Goal: Task Accomplishment & Management: Manage account settings

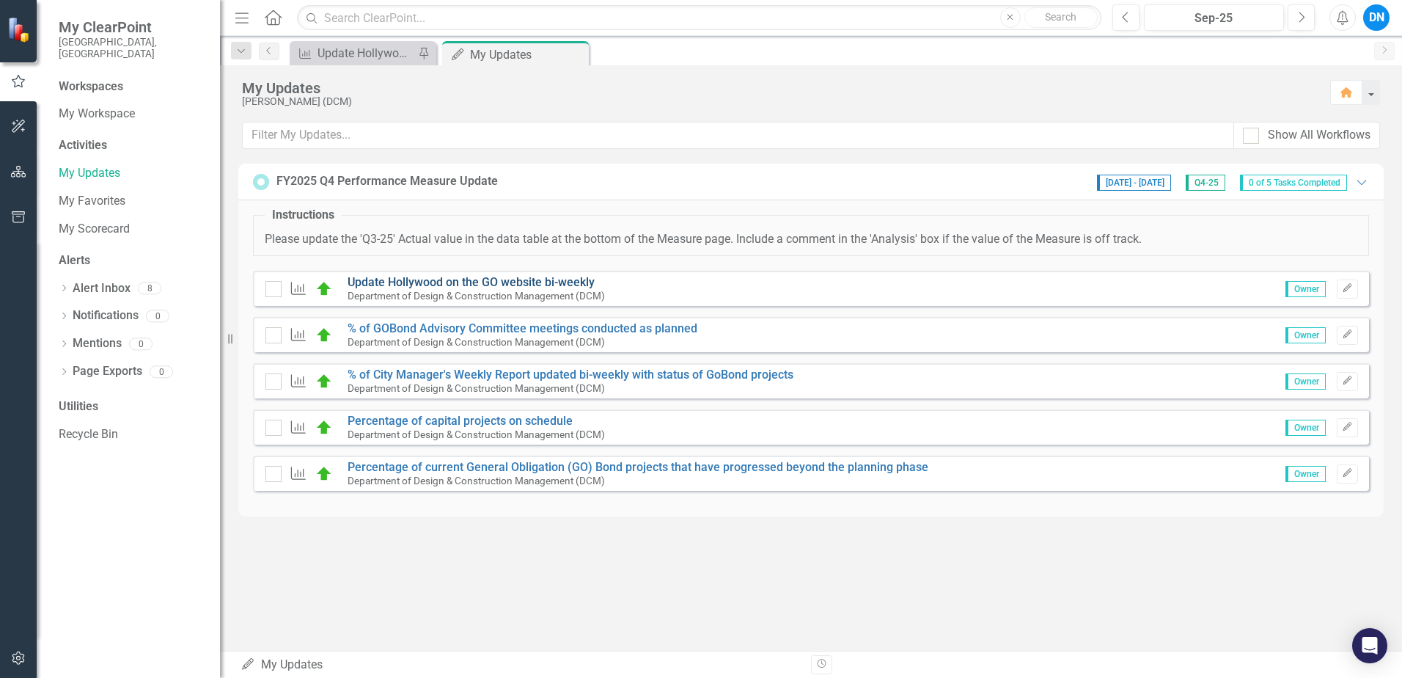
click at [526, 278] on link "Update Hollywood on the GO website bi-weekly" at bounding box center [471, 282] width 247 height 14
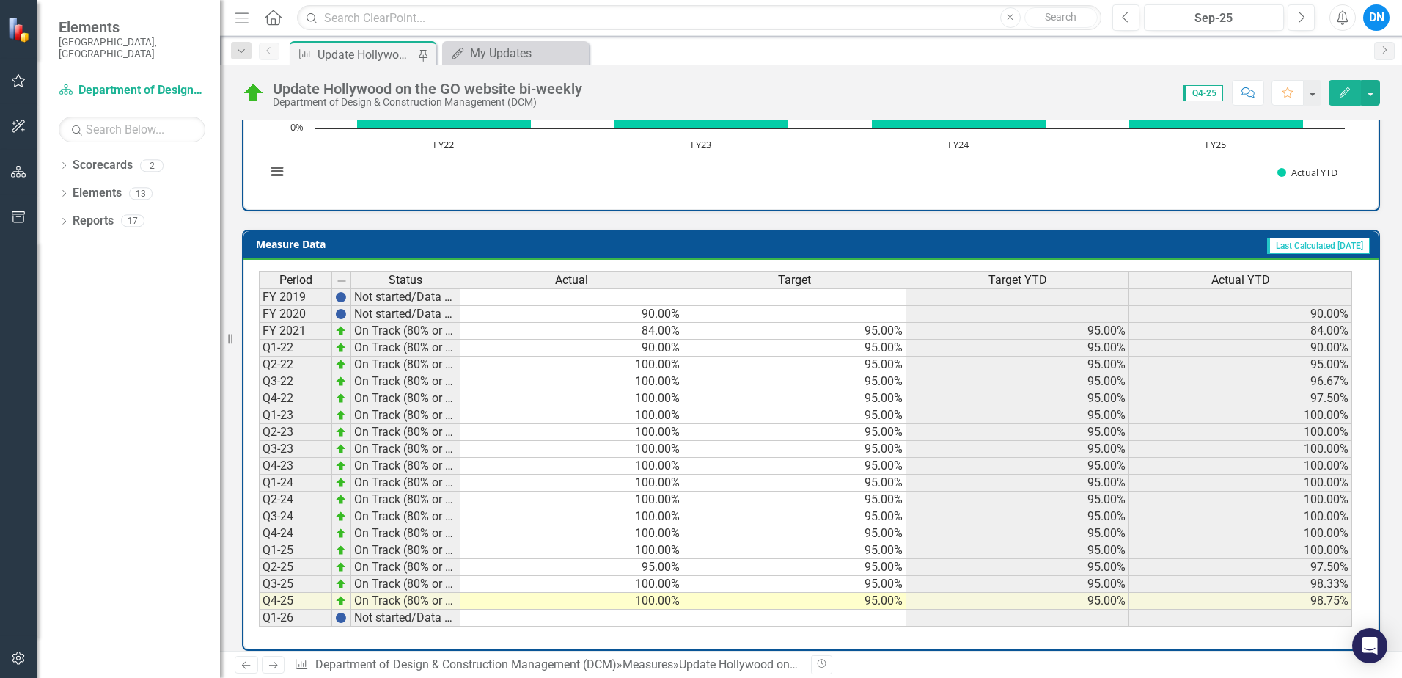
scroll to position [549, 0]
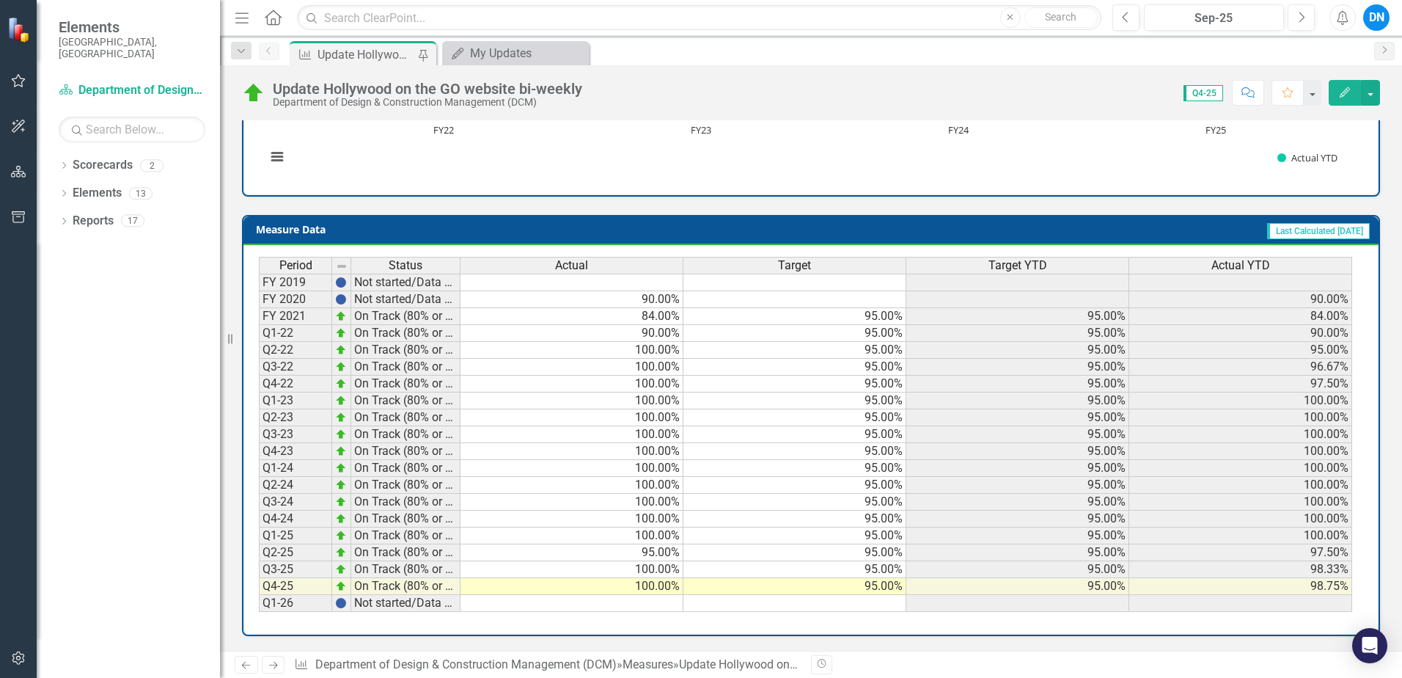
click at [646, 601] on td at bounding box center [572, 603] width 223 height 17
click at [1347, 87] on icon "Edit" at bounding box center [1345, 92] width 13 height 10
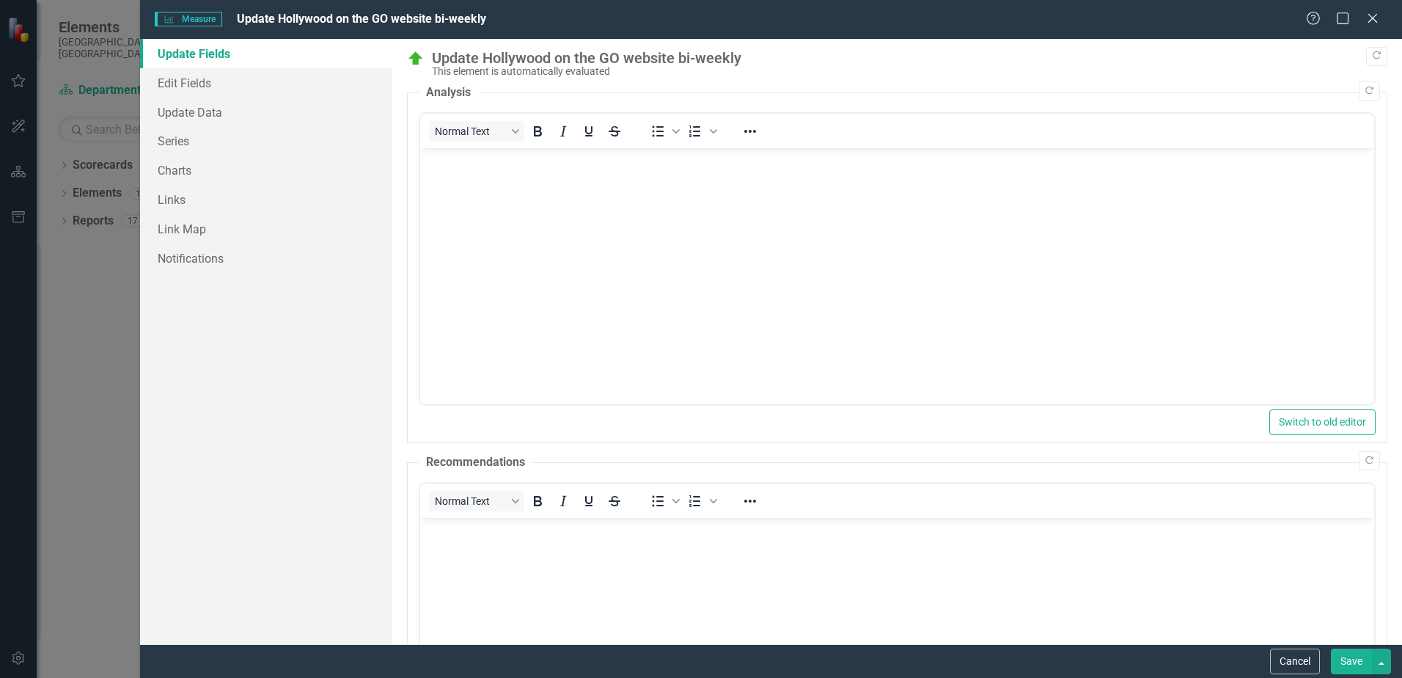
scroll to position [0, 0]
click at [180, 112] on link "Update Data" at bounding box center [266, 112] width 252 height 29
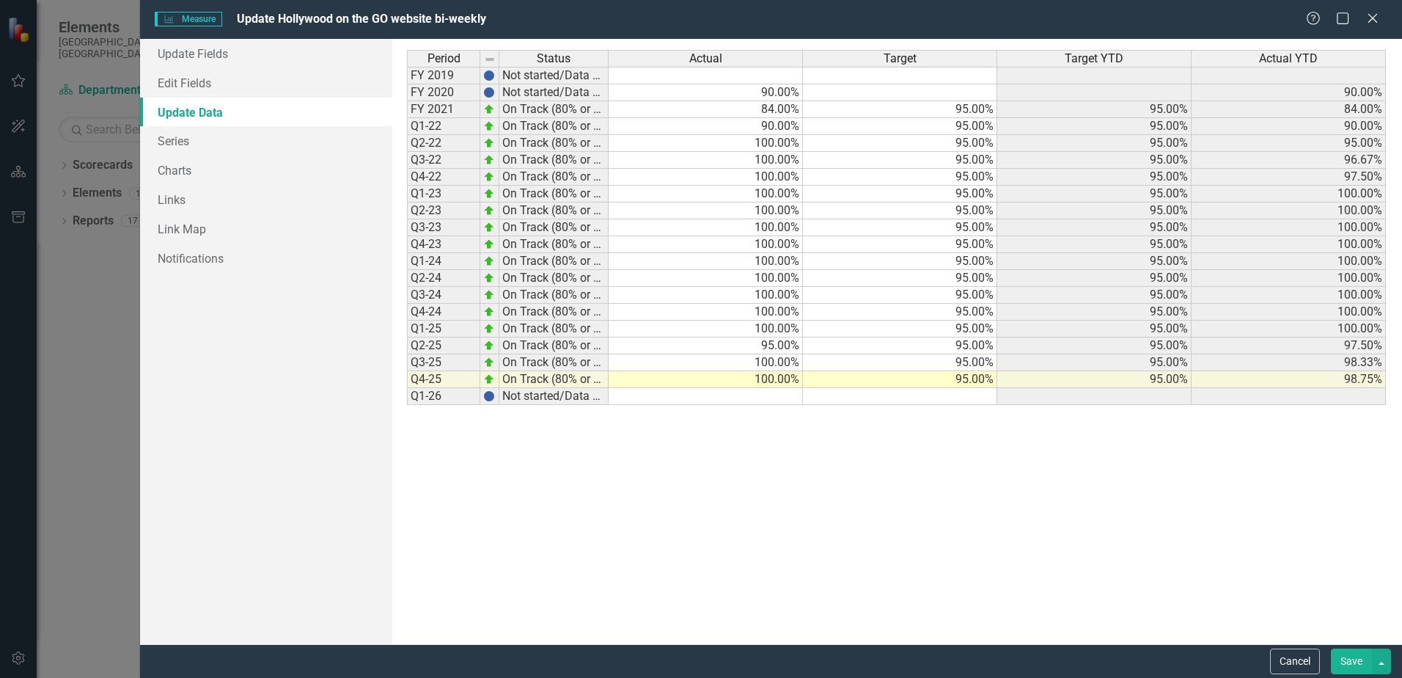
click at [767, 398] on td at bounding box center [706, 396] width 194 height 17
type textarea "100"
click at [725, 395] on td "100.00%" at bounding box center [706, 396] width 194 height 17
drag, startPoint x: 935, startPoint y: 475, endPoint x: 940, endPoint y: 449, distance: 26.8
click at [940, 450] on div "Period Status Actual Target Target YTD Actual YTD FY 2019 Not started/Data not …" at bounding box center [897, 341] width 980 height 583
